Goal: Information Seeking & Learning: Find contact information

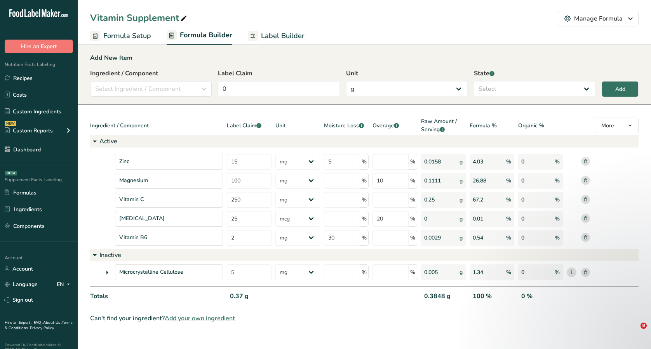
select select "2"
select select "7"
select select "2"
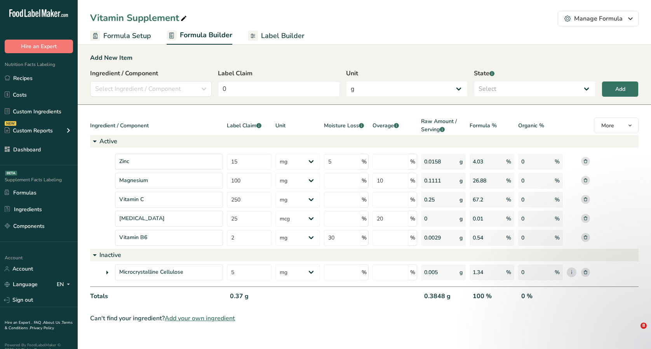
select select "2"
click at [36, 82] on link "Recipes" at bounding box center [39, 78] width 78 height 15
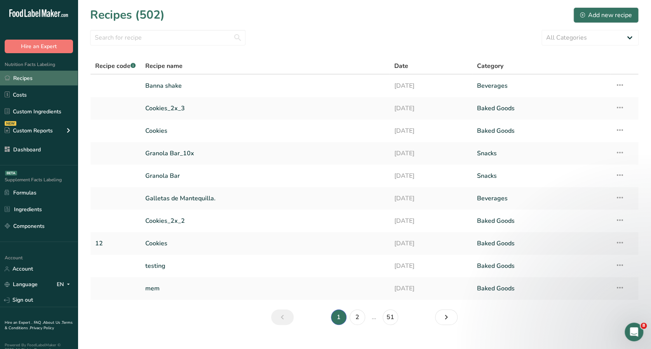
click at [42, 83] on link "Recipes" at bounding box center [39, 78] width 78 height 15
click at [45, 74] on link "Recipes" at bounding box center [39, 78] width 78 height 15
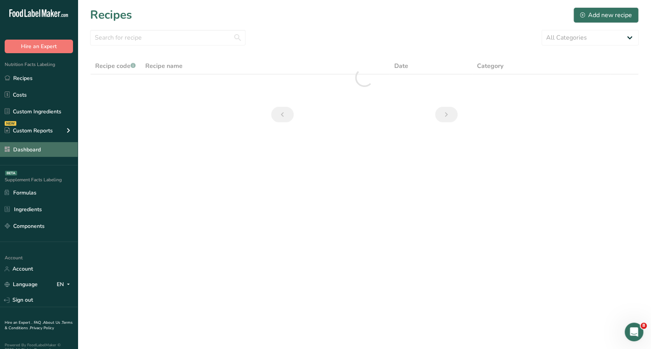
click at [44, 151] on link "Dashboard" at bounding box center [39, 149] width 78 height 15
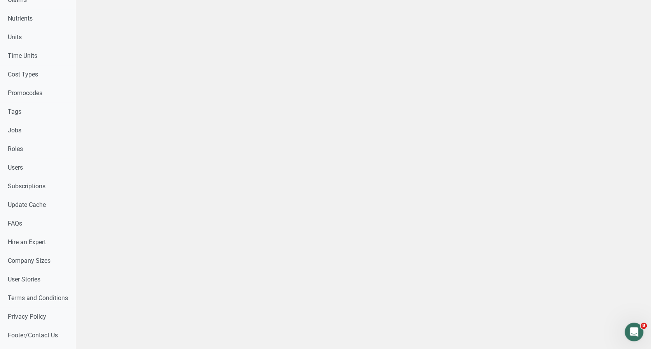
scroll to position [326, 0]
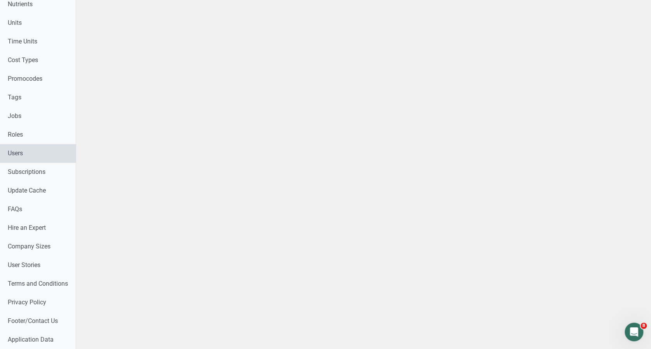
click at [31, 155] on link "Users" at bounding box center [38, 153] width 76 height 19
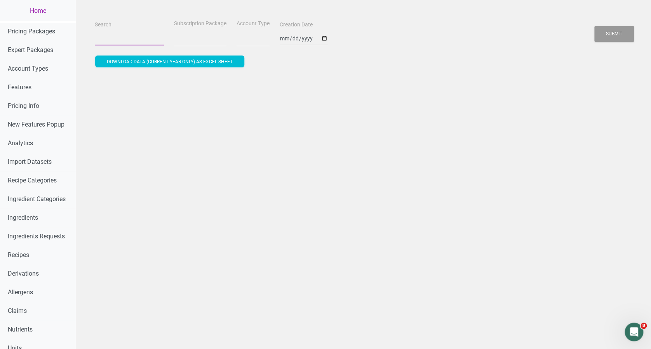
click at [139, 38] on input "Search" at bounding box center [129, 38] width 69 height 14
type input "f"
select select
type input "fa"
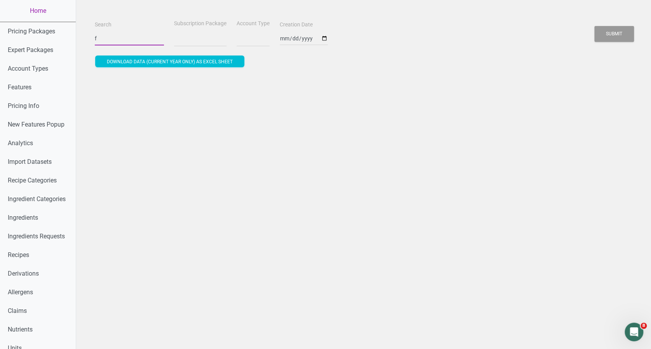
select select
type input "fab"
select select
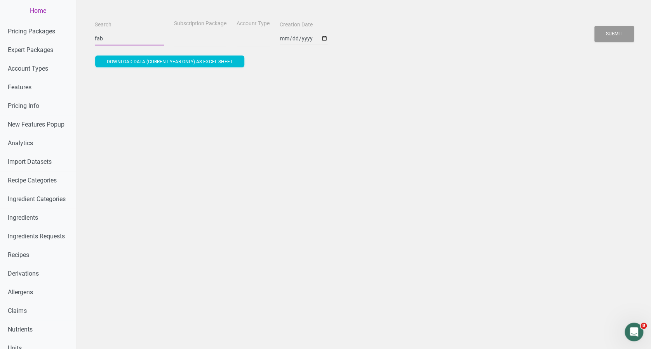
type input "fabe"
select select
click at [595, 26] on button "Submit" at bounding box center [615, 34] width 40 height 16
click at [510, 126] on div "Search fabe Subscription Package Account Type Creation Date Submit Download dat…" at bounding box center [363, 337] width 575 height 675
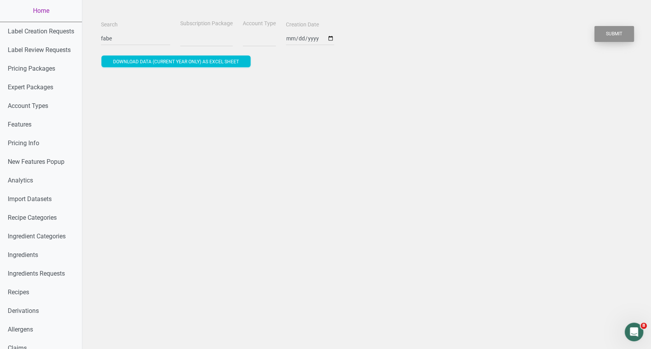
click at [611, 35] on button "Submit" at bounding box center [615, 34] width 40 height 16
click at [623, 33] on button "Submit" at bounding box center [615, 34] width 40 height 16
click at [620, 36] on button "Submit" at bounding box center [615, 34] width 40 height 16
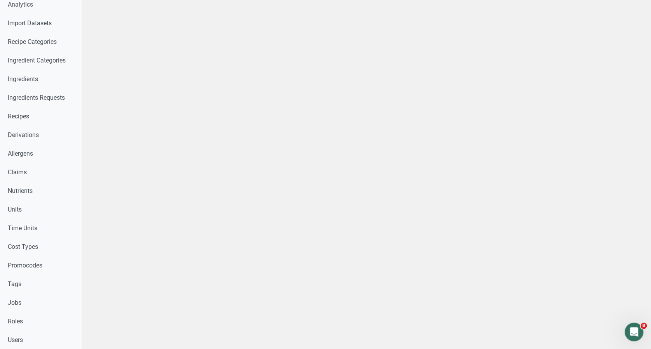
scroll to position [177, 0]
click at [39, 339] on link "Users" at bounding box center [41, 339] width 82 height 19
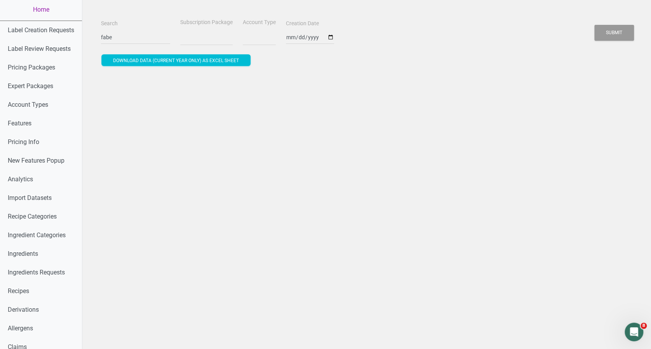
scroll to position [0, 0]
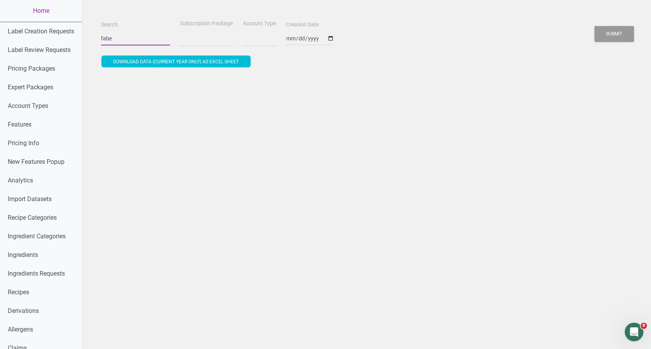
click at [147, 37] on input "fabe" at bounding box center [135, 38] width 69 height 14
click at [595, 26] on button "Submit" at bounding box center [615, 34] width 40 height 16
type input "fab"
select select
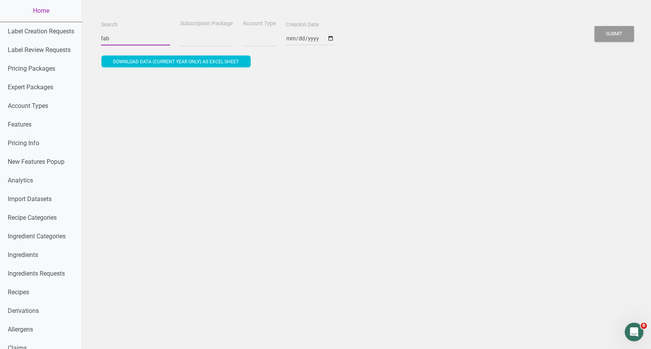
type input "fa"
select select
type input "f"
select select
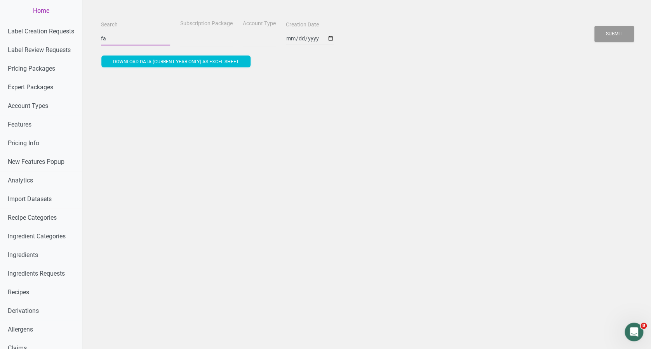
select select
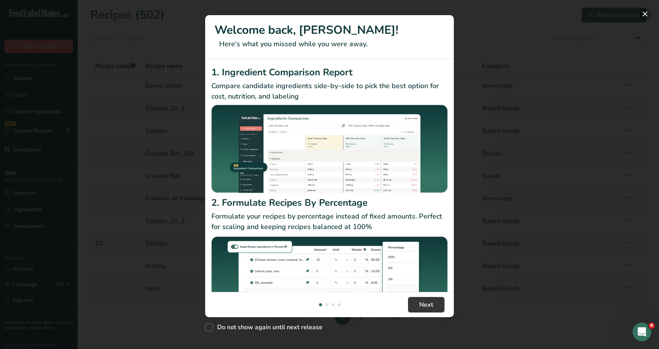
click at [642, 13] on button "New Features" at bounding box center [645, 14] width 12 height 12
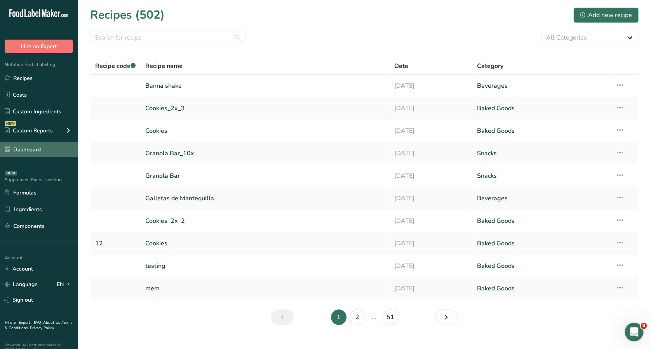
click at [26, 150] on link "Dashboard" at bounding box center [39, 149] width 78 height 15
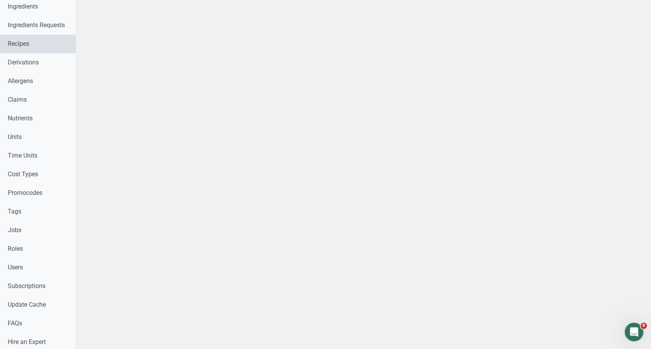
scroll to position [215, 0]
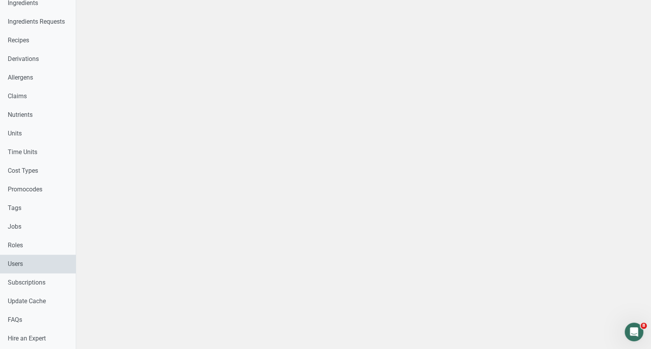
click at [15, 266] on link "Users" at bounding box center [38, 264] width 76 height 19
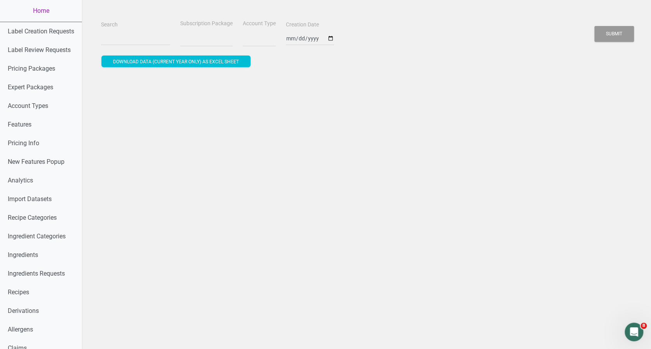
select select
click at [115, 40] on input "Search" at bounding box center [135, 38] width 69 height 14
type input "f"
select select
type input "fa"
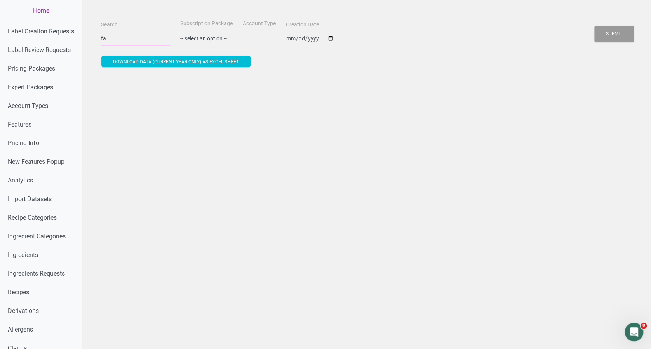
select select
type input "fab"
select select
type input "fabe"
select select
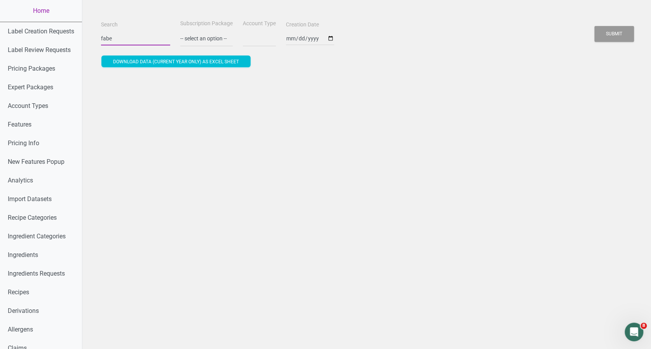
type input "fabe"
click at [595, 26] on button "Submit" at bounding box center [615, 34] width 40 height 16
click at [620, 27] on button "Submit" at bounding box center [615, 34] width 40 height 16
click at [614, 34] on button "Submit" at bounding box center [615, 34] width 40 height 16
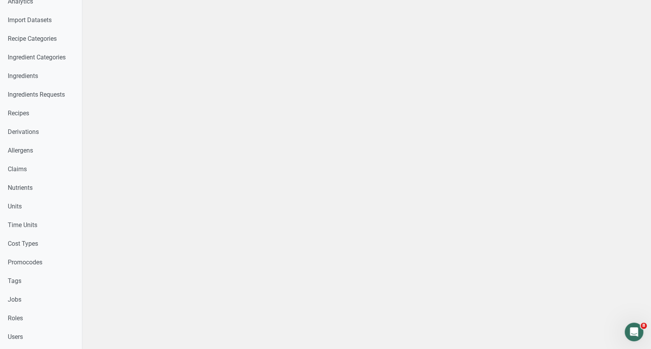
scroll to position [180, 0]
click at [39, 323] on link "Roles" at bounding box center [41, 317] width 82 height 19
click at [37, 336] on link "Users" at bounding box center [41, 336] width 82 height 19
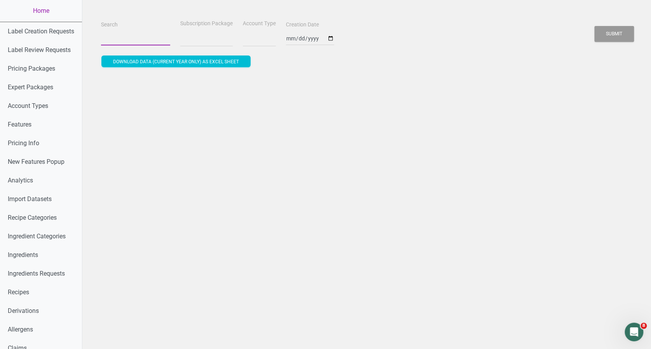
click at [129, 38] on input "Search" at bounding box center [135, 38] width 69 height 14
type input "f"
select select
type input "fa"
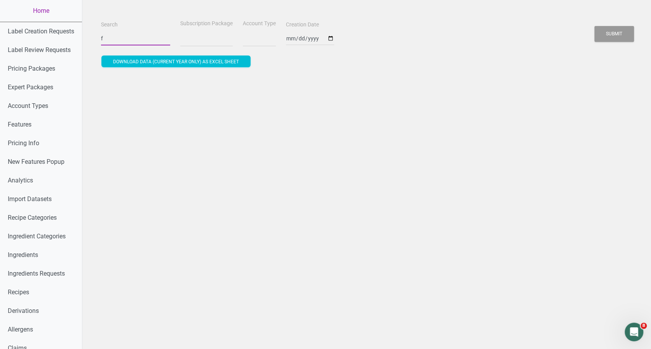
select select
type input "fab"
select select
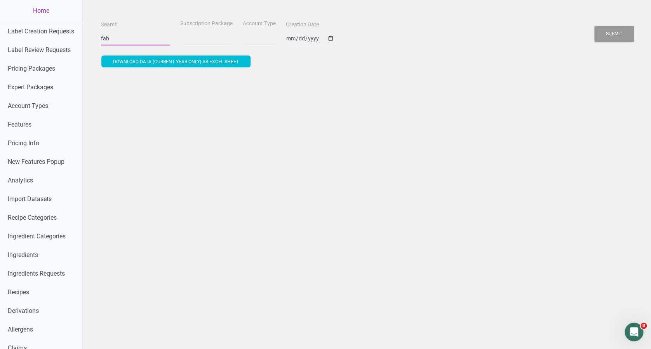
type input "fabe"
select select
type input "fabe"
click at [595, 26] on button "Submit" at bounding box center [615, 34] width 40 height 16
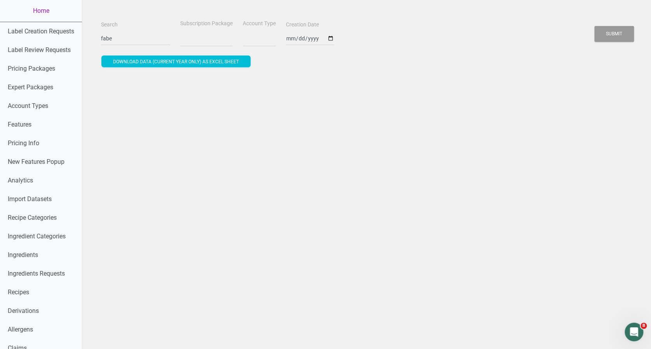
select select
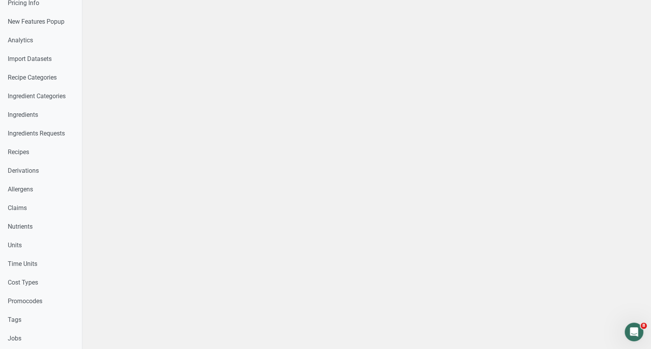
scroll to position [159, 0]
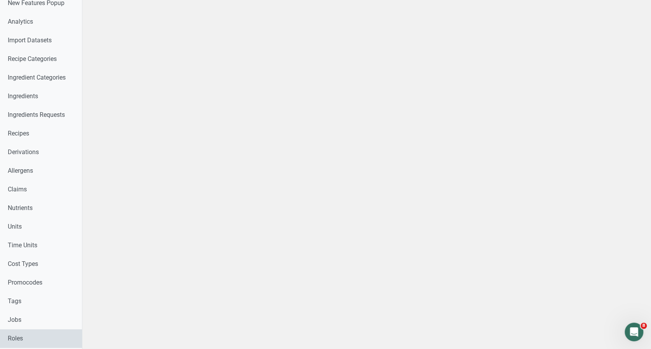
click at [42, 336] on link "Roles" at bounding box center [41, 339] width 82 height 19
click at [43, 227] on link "Units" at bounding box center [41, 227] width 82 height 19
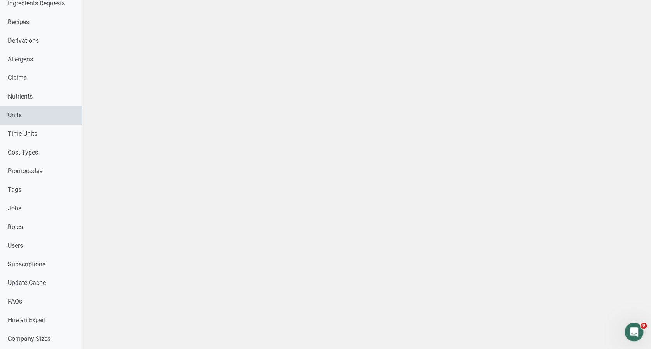
scroll to position [271, 0]
click at [42, 250] on link "Users" at bounding box center [41, 245] width 82 height 19
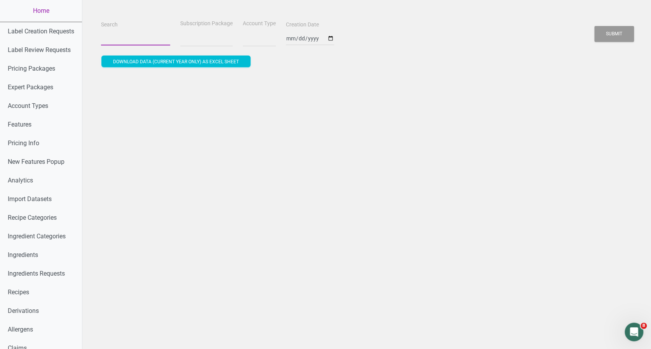
click at [120, 41] on input "Search" at bounding box center [135, 38] width 69 height 14
type input "r"
select select
type input "ro"
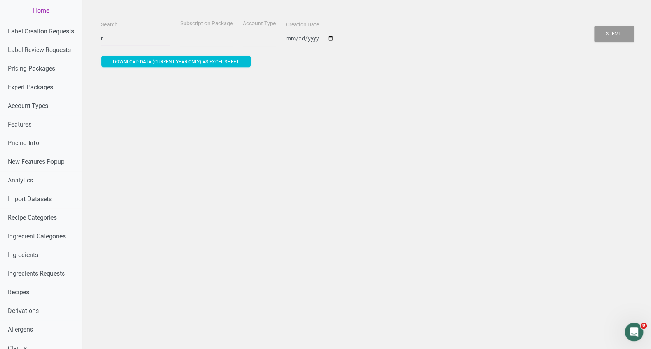
select select
type input "roy"
select select
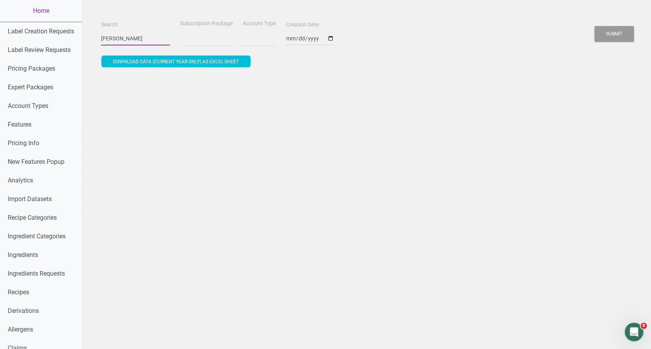
type input "roy"
click at [595, 26] on button "Submit" at bounding box center [615, 34] width 40 height 16
click at [624, 35] on button "Submit" at bounding box center [615, 34] width 40 height 16
select select
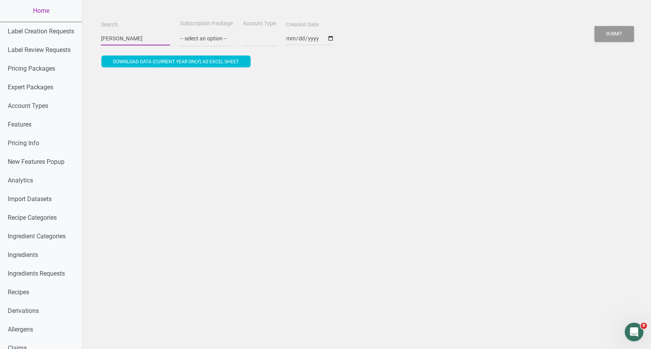
click at [146, 37] on input "roy" at bounding box center [135, 38] width 69 height 14
type input "roy"
select select
click at [595, 26] on button "Submit" at bounding box center [615, 34] width 40 height 16
click at [623, 33] on button "Submit" at bounding box center [615, 34] width 40 height 16
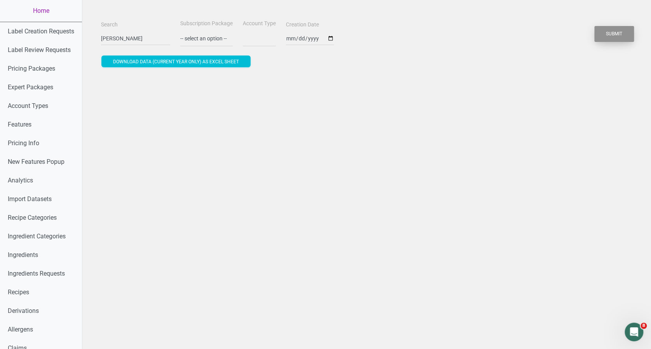
click at [613, 34] on button "Submit" at bounding box center [615, 34] width 40 height 16
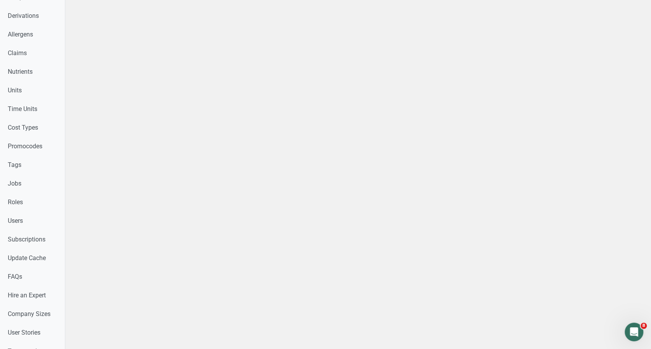
scroll to position [348, 0]
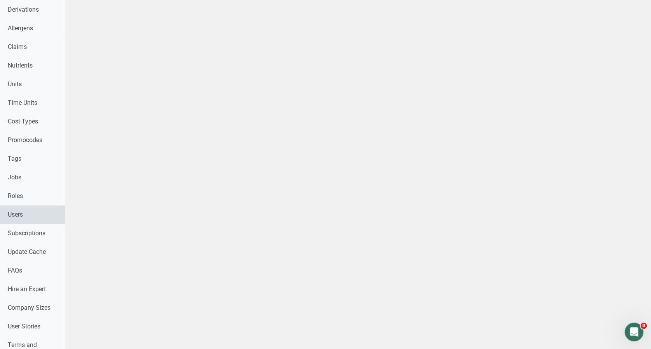
click at [18, 224] on link "Users" at bounding box center [32, 215] width 65 height 19
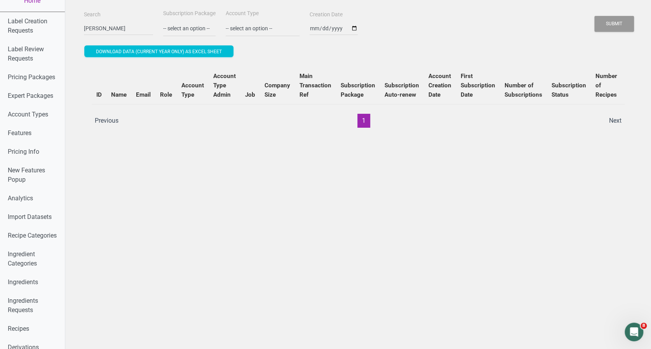
scroll to position [0, 0]
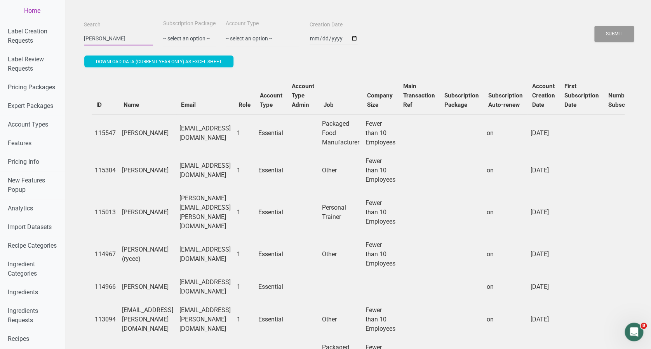
click at [123, 38] on input "roy" at bounding box center [118, 38] width 69 height 14
type input "r"
click at [595, 26] on button "Submit" at bounding box center [615, 34] width 40 height 16
click at [614, 34] on button "Submit" at bounding box center [615, 34] width 40 height 16
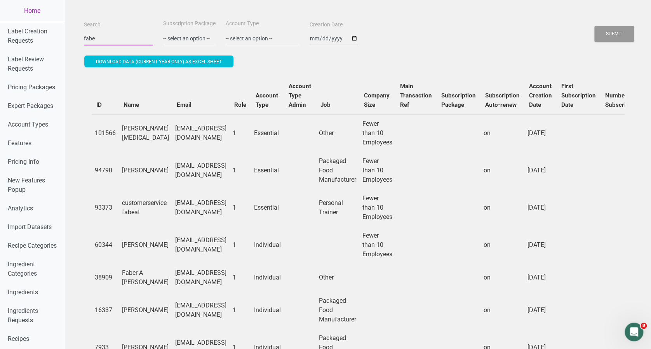
click at [105, 44] on input "fabe" at bounding box center [118, 38] width 69 height 14
click at [595, 26] on button "Submit" at bounding box center [615, 34] width 40 height 16
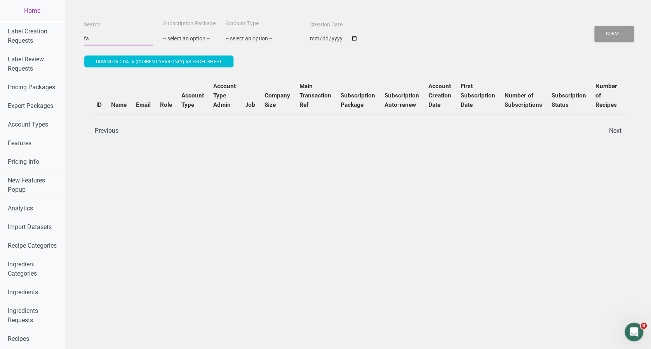
type input "f"
type input "picolo"
click at [595, 26] on button "Submit" at bounding box center [615, 34] width 40 height 16
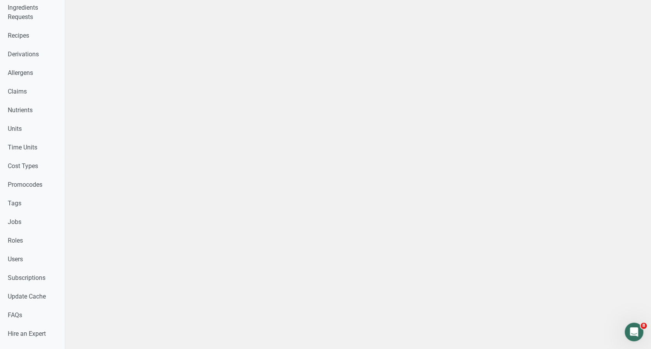
scroll to position [304, 0]
click at [28, 268] on link "Users" at bounding box center [32, 259] width 65 height 19
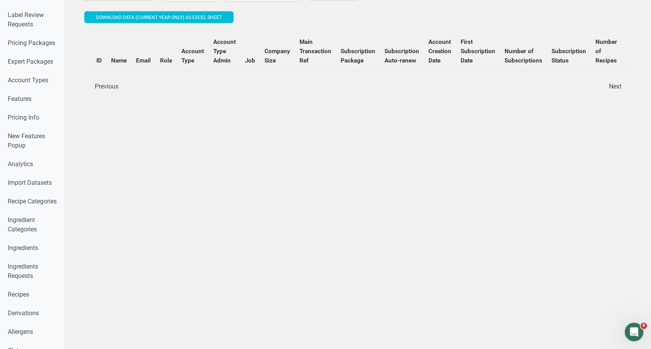
scroll to position [0, 0]
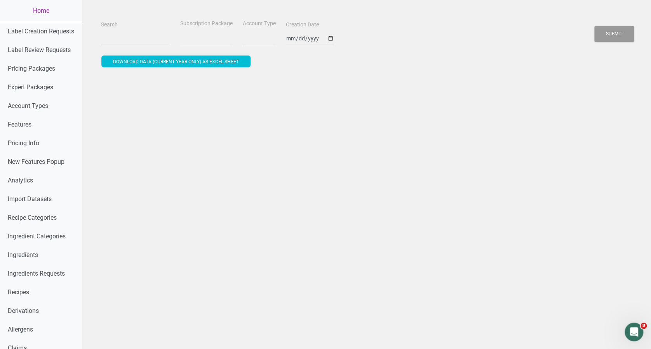
select select
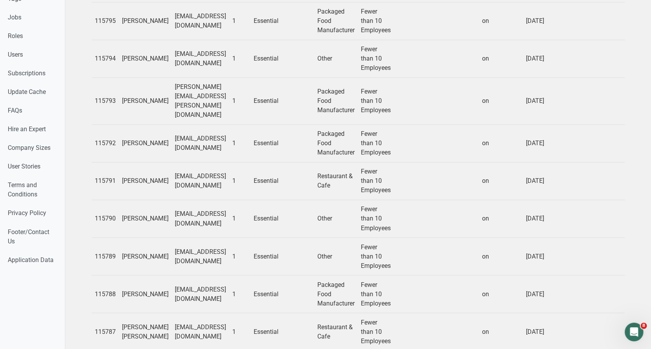
scroll to position [566, 0]
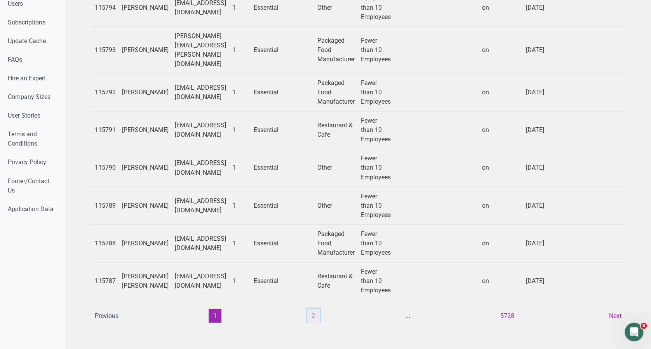
click at [307, 309] on button "2" at bounding box center [313, 316] width 13 height 14
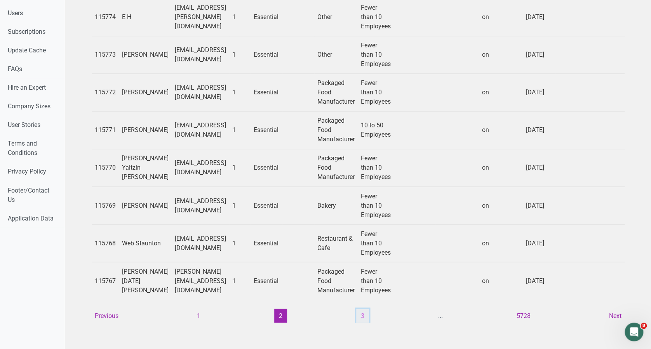
click at [359, 309] on button "3" at bounding box center [362, 316] width 13 height 14
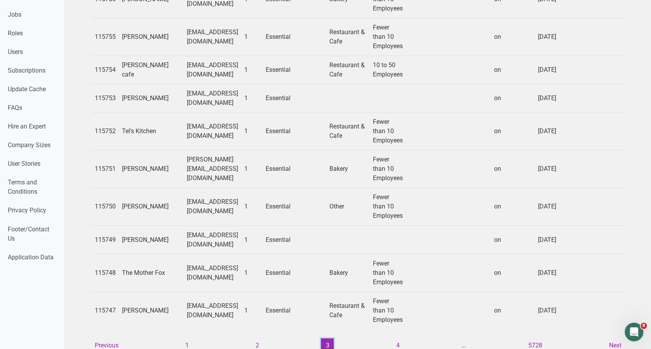
scroll to position [547, 0]
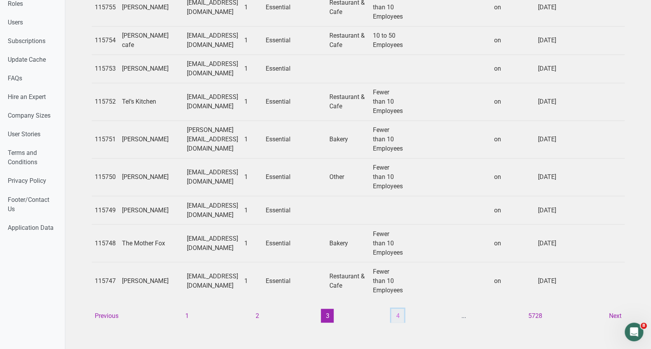
click at [395, 309] on button "4" at bounding box center [397, 316] width 13 height 14
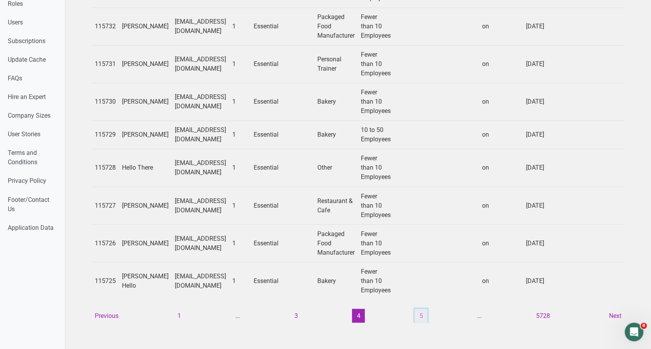
click at [422, 310] on button "5" at bounding box center [421, 316] width 13 height 14
click at [394, 300] on td "Fewer than 10 Employees" at bounding box center [376, 281] width 36 height 38
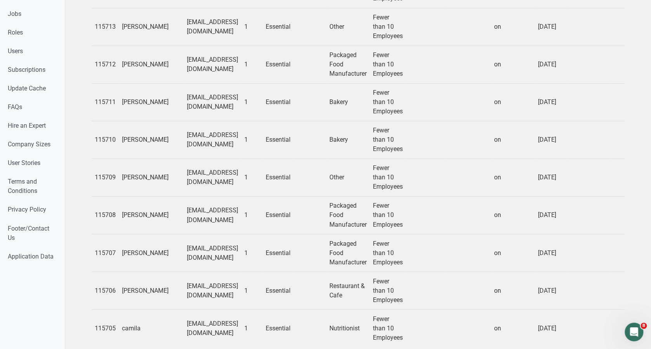
scroll to position [566, 0]
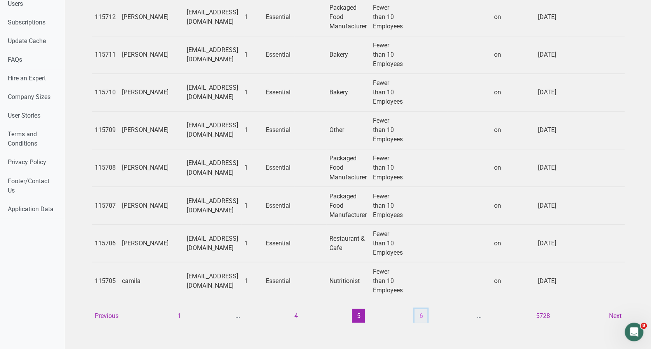
click at [417, 311] on button "6" at bounding box center [421, 316] width 13 height 14
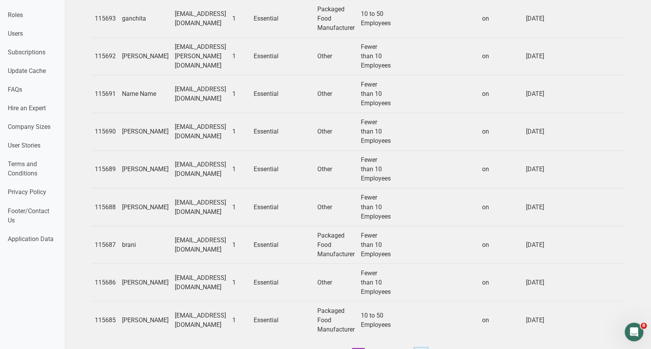
scroll to position [585, 0]
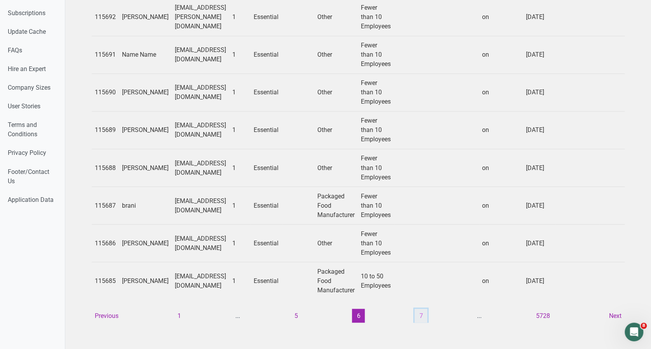
click at [421, 309] on button "7" at bounding box center [421, 316] width 13 height 14
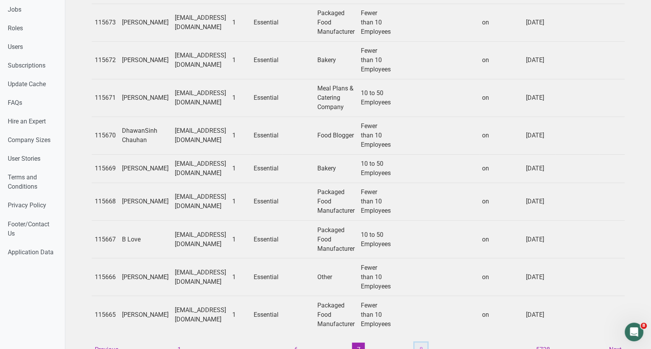
scroll to position [557, 0]
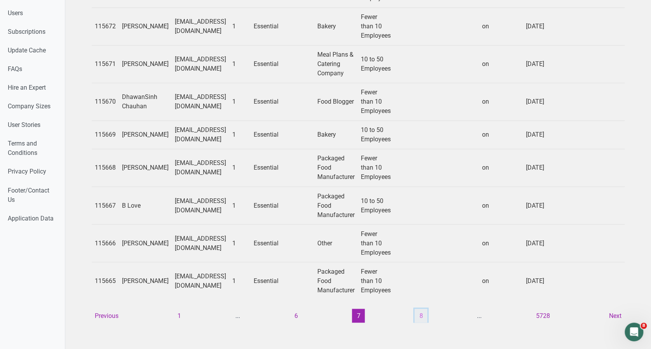
click at [417, 309] on button "8" at bounding box center [421, 316] width 13 height 14
click at [418, 309] on button "9" at bounding box center [421, 316] width 13 height 14
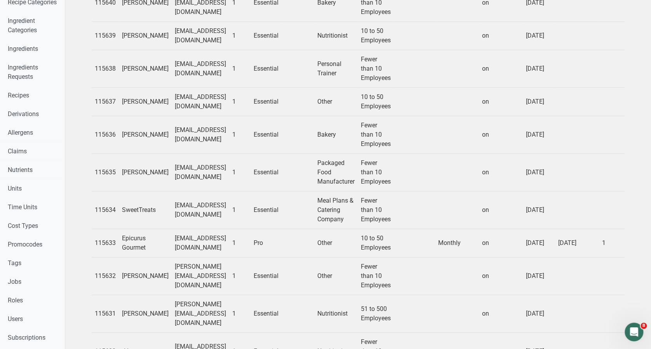
scroll to position [547, 0]
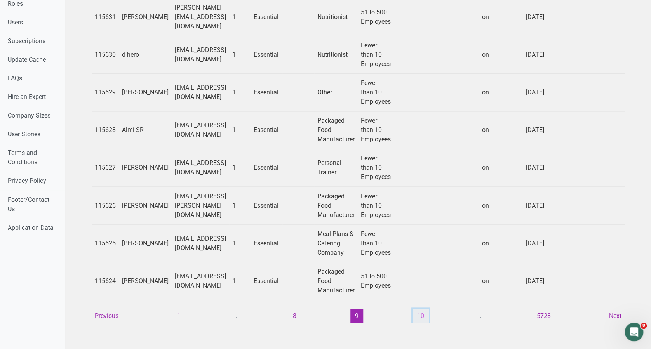
click at [421, 309] on button "10" at bounding box center [421, 316] width 16 height 14
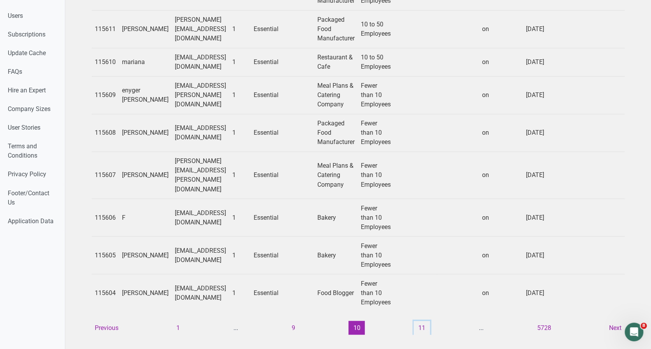
scroll to position [557, 0]
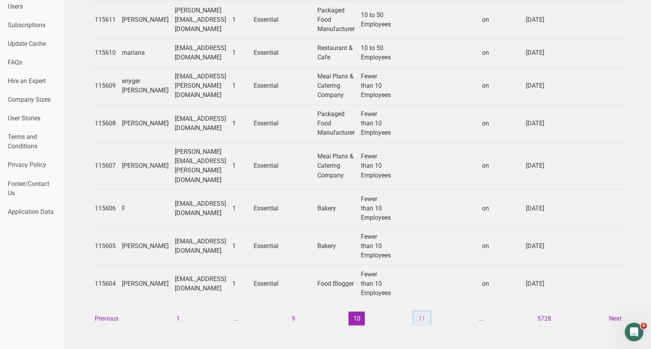
click at [421, 312] on button "11" at bounding box center [422, 319] width 16 height 14
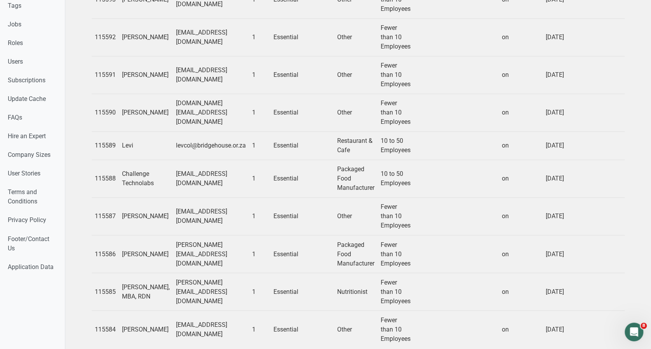
scroll to position [547, 0]
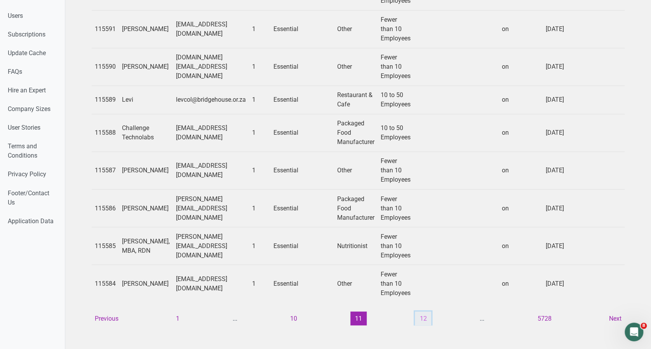
click at [420, 312] on button "12" at bounding box center [423, 319] width 16 height 14
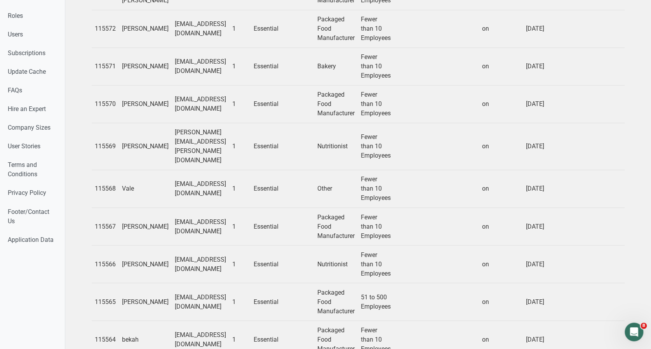
scroll to position [566, 0]
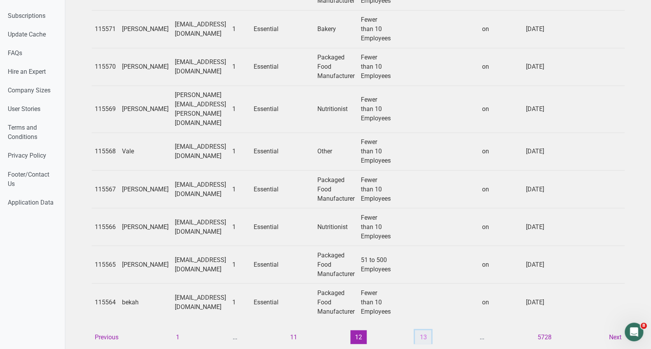
click at [421, 330] on button "13" at bounding box center [423, 337] width 16 height 14
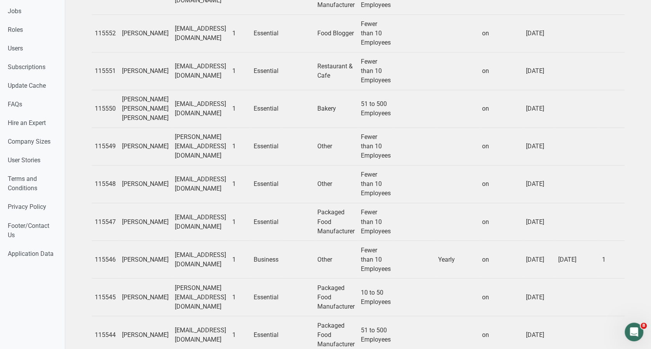
scroll to position [575, 0]
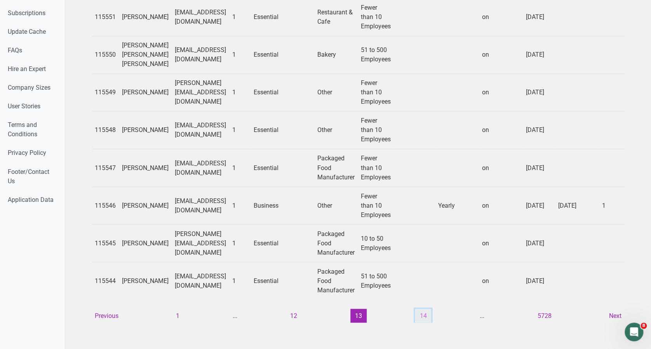
click at [418, 309] on button "14" at bounding box center [423, 316] width 16 height 14
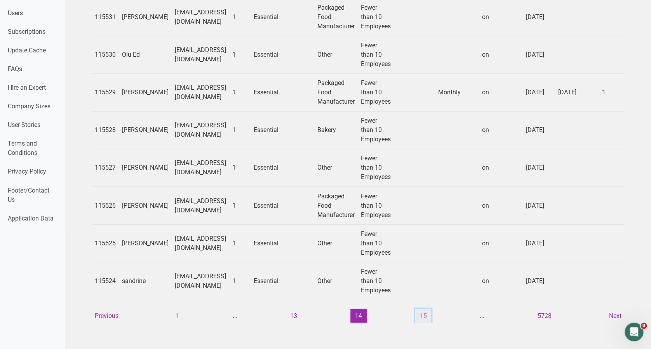
click at [420, 309] on button "15" at bounding box center [423, 316] width 16 height 14
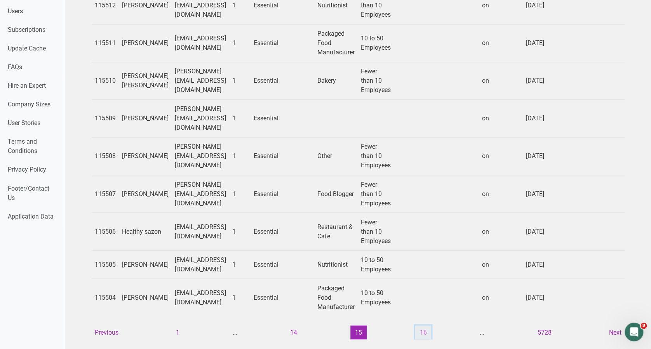
scroll to position [557, 0]
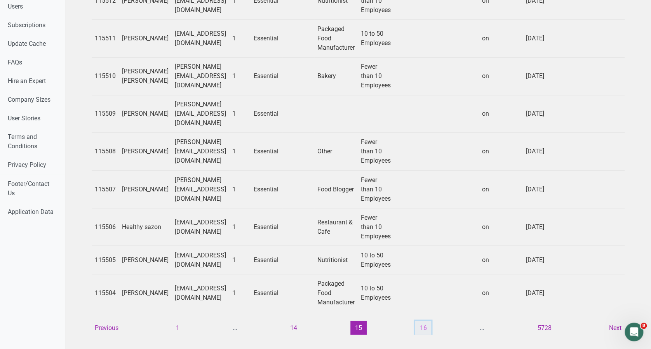
click at [425, 321] on button "16" at bounding box center [423, 328] width 16 height 14
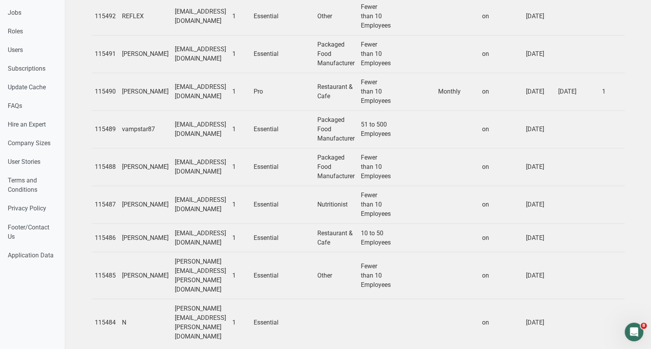
scroll to position [538, 0]
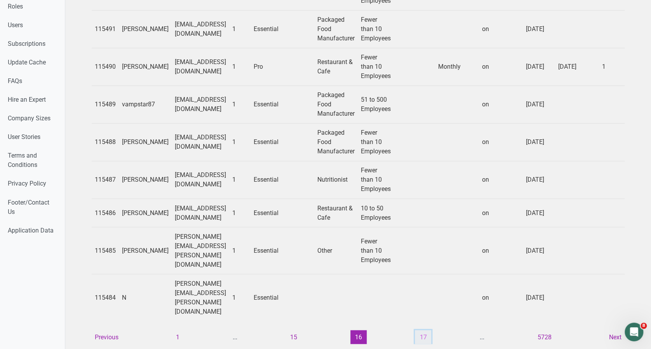
click at [420, 330] on button "17" at bounding box center [423, 337] width 16 height 14
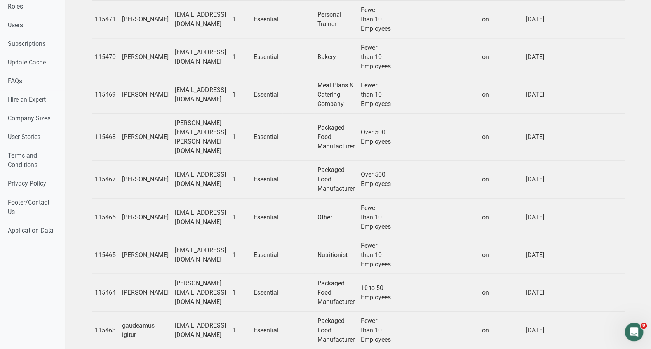
drag, startPoint x: 112, startPoint y: 140, endPoint x: 241, endPoint y: 140, distance: 129.4
click at [241, 140] on tr "115468 [PERSON_NAME] [PERSON_NAME][EMAIL_ADDRESS][PERSON_NAME][DOMAIN_NAME] 1 E…" at bounding box center [480, 136] width 777 height 47
drag, startPoint x: 241, startPoint y: 140, endPoint x: 228, endPoint y: 140, distance: 13.2
copy tr "[PERSON_NAME] [PERSON_NAME][EMAIL_ADDRESS][PERSON_NAME][DOMAIN_NAME]"
click at [246, 217] on td "1" at bounding box center [239, 217] width 21 height 38
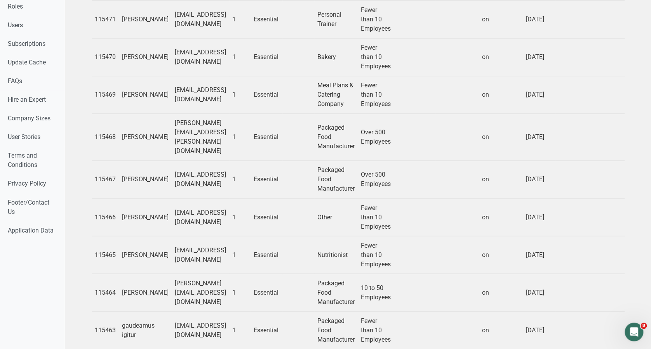
scroll to position [594, 0]
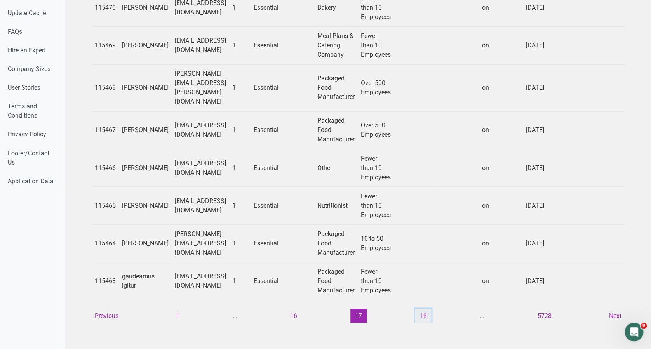
click at [420, 309] on button "18" at bounding box center [423, 316] width 16 height 14
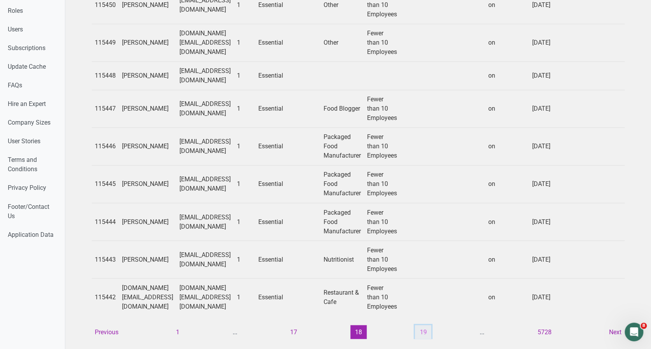
scroll to position [557, 0]
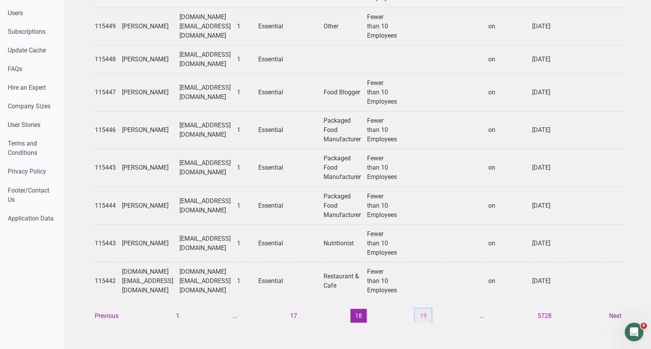
click at [423, 309] on button "19" at bounding box center [423, 316] width 16 height 14
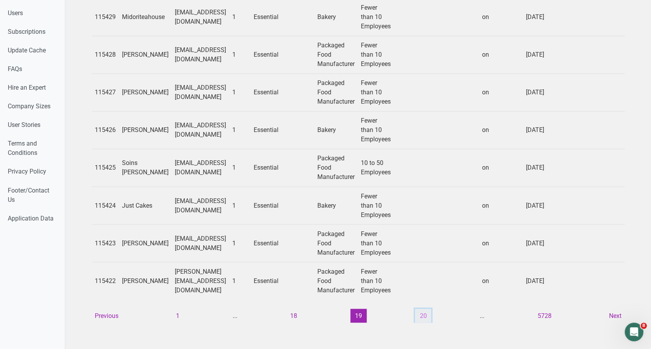
scroll to position [566, 0]
